Goal: Check status: Check status

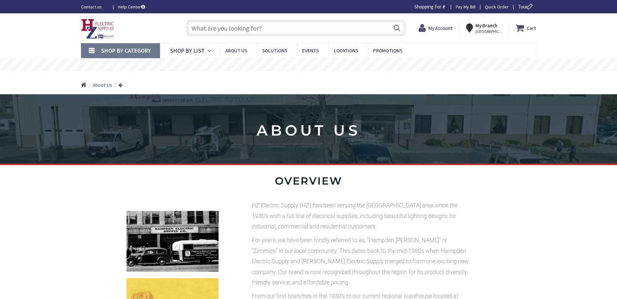
type input "[GEOGRAPHIC_DATA], [GEOGRAPHIC_DATA]"
click at [433, 29] on span "Hi, [PERSON_NAME]" at bounding box center [441, 31] width 28 height 5
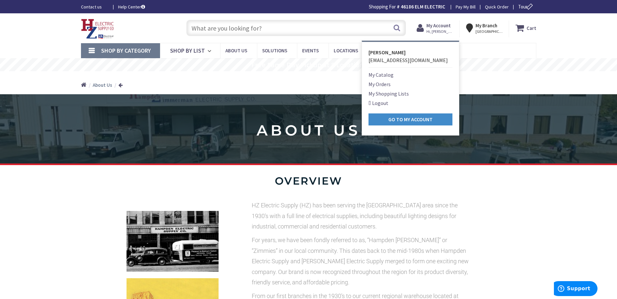
click at [386, 87] on link "My Orders" at bounding box center [380, 84] width 22 height 8
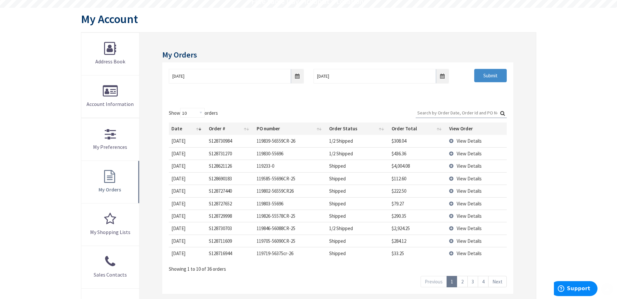
scroll to position [65, 0]
click at [460, 241] on span "View Details" at bounding box center [469, 241] width 25 height 6
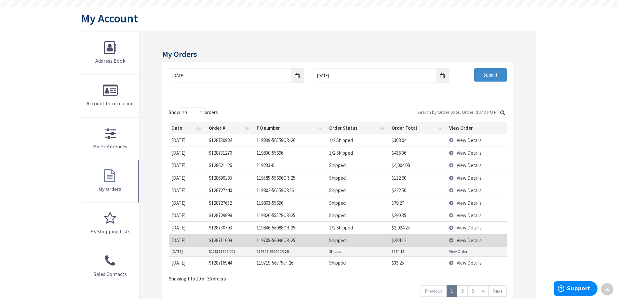
click at [457, 250] on link "View Order" at bounding box center [458, 252] width 18 height 6
